Goal: Information Seeking & Learning: Learn about a topic

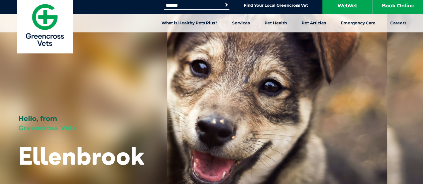
scroll to position [0, 0]
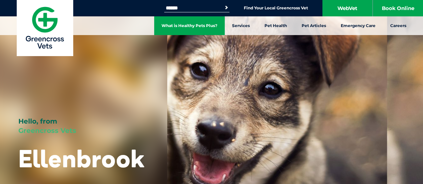
click at [202, 25] on link "What is Healthy Pets Plus?" at bounding box center [189, 25] width 71 height 19
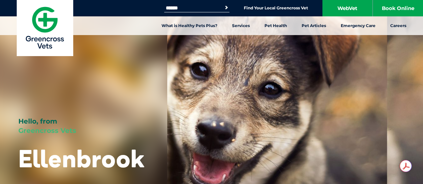
scroll to position [0, 0]
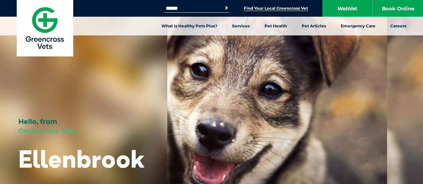
click at [289, 6] on link "Find Your Local Greencross Vet" at bounding box center [276, 8] width 64 height 5
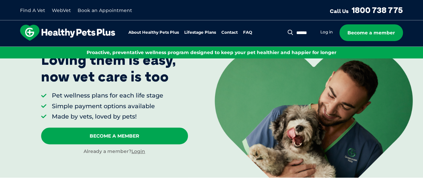
scroll to position [62, 0]
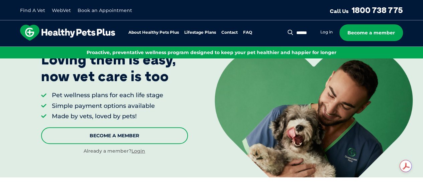
click at [117, 136] on link "Become A Member" at bounding box center [114, 135] width 147 height 17
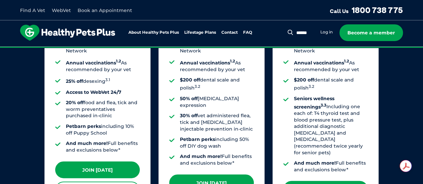
scroll to position [630, 0]
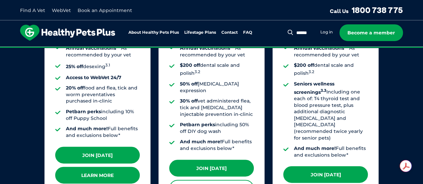
click at [126, 174] on link "Learn More" at bounding box center [97, 175] width 85 height 17
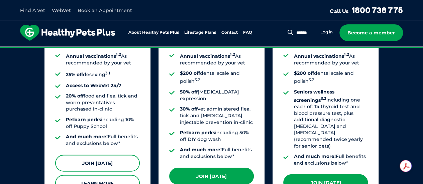
scroll to position [654, 0]
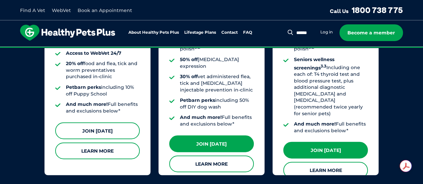
click at [90, 124] on link "Join Today" at bounding box center [97, 131] width 85 height 17
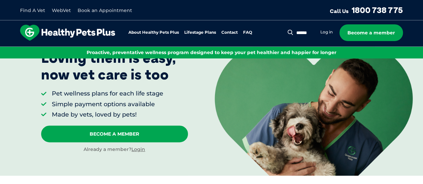
scroll to position [62, 0]
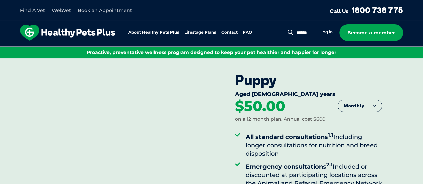
drag, startPoint x: 394, startPoint y: 8, endPoint x: 417, endPoint y: 11, distance: 23.3
drag, startPoint x: 417, startPoint y: 11, endPoint x: 187, endPoint y: 70, distance: 237.2
drag, startPoint x: 187, startPoint y: 70, endPoint x: 141, endPoint y: 75, distance: 46.7
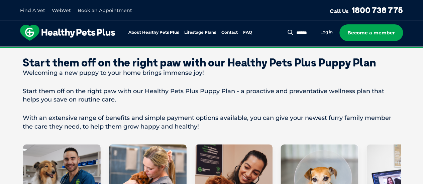
scroll to position [307, 0]
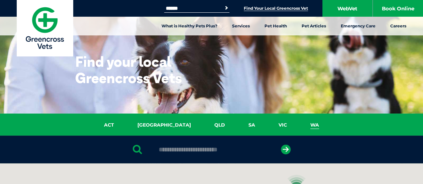
click at [299, 124] on link "WA" at bounding box center [315, 125] width 32 height 8
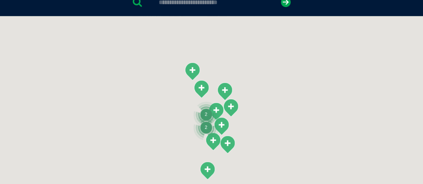
scroll to position [154, 0]
